Goal: Answer question/provide support

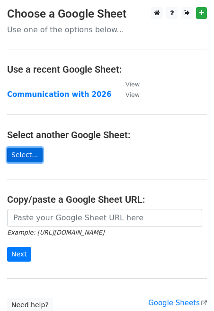
click at [27, 157] on link "Select..." at bounding box center [25, 155] width 36 height 15
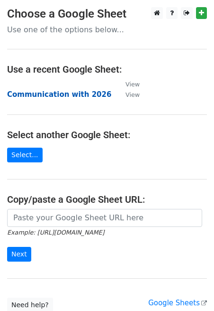
click at [61, 94] on strong "Communication with 2026" at bounding box center [59, 94] width 104 height 9
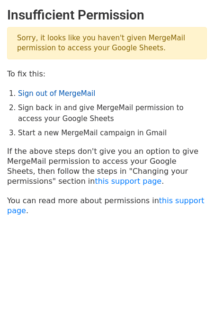
click at [76, 96] on link "Sign out of MergeMail" at bounding box center [56, 93] width 77 height 9
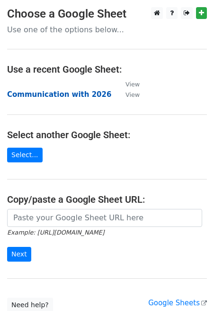
click at [64, 96] on strong "Communication with 2026" at bounding box center [59, 94] width 104 height 9
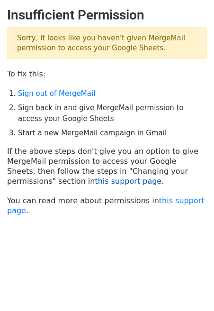
click at [95, 178] on link "this support page" at bounding box center [128, 180] width 67 height 9
